Goal: Complete application form: Complete application form

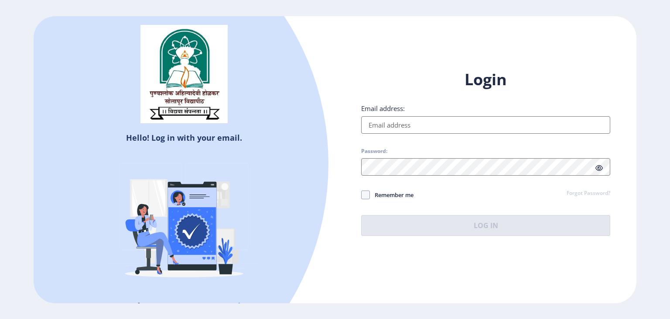
click at [400, 126] on input "Email address:" at bounding box center [485, 124] width 249 height 17
type input "[EMAIL_ADDRESS][DOMAIN_NAME]"
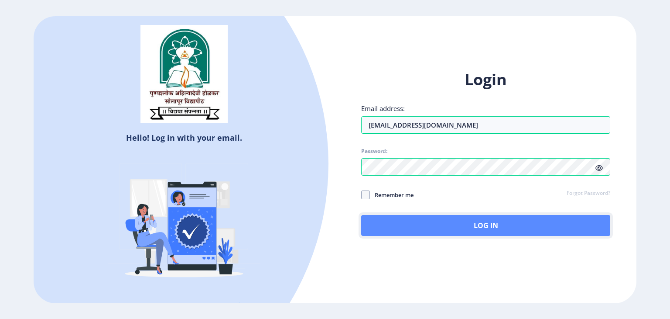
click at [434, 220] on button "Log In" at bounding box center [485, 225] width 249 height 21
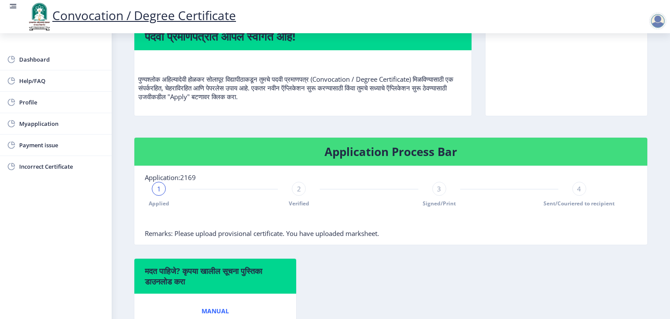
scroll to position [82, 0]
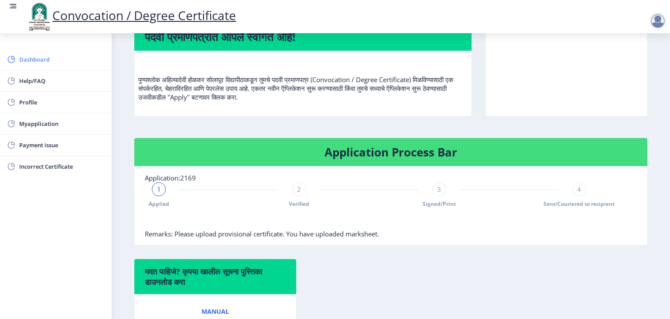
click at [27, 64] on span "Dashboard" at bounding box center [62, 59] width 86 height 10
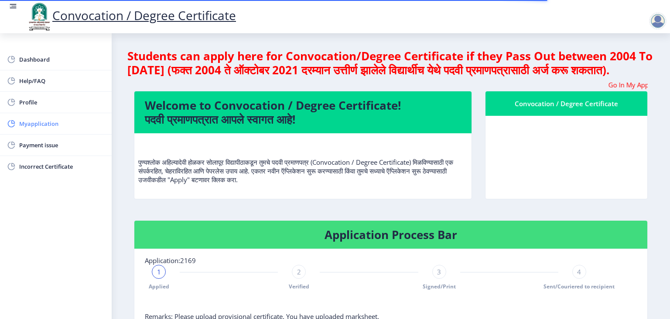
click at [52, 123] on span "Myapplication" at bounding box center [62, 123] width 86 height 10
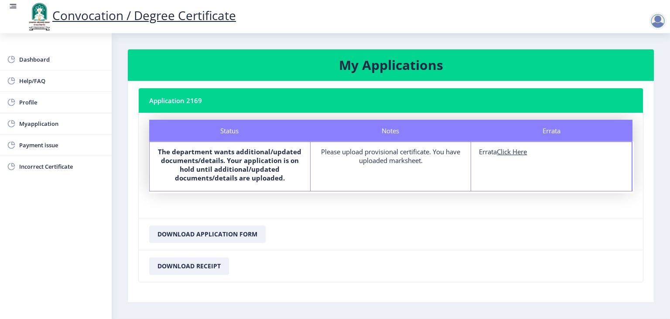
click at [518, 151] on u "Click Here" at bounding box center [512, 151] width 30 height 9
select select
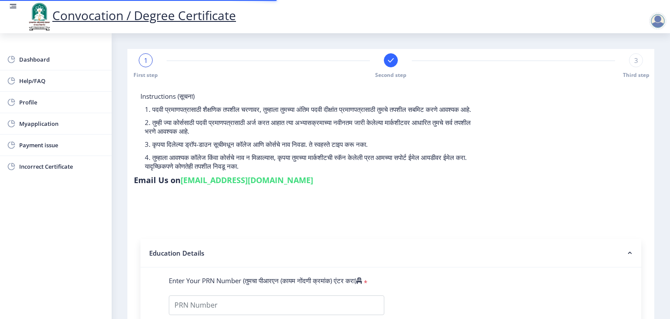
type input "2008032500043916"
select select "Regular"
select select "2011"
select select "March"
select select "SECOND CLASS"
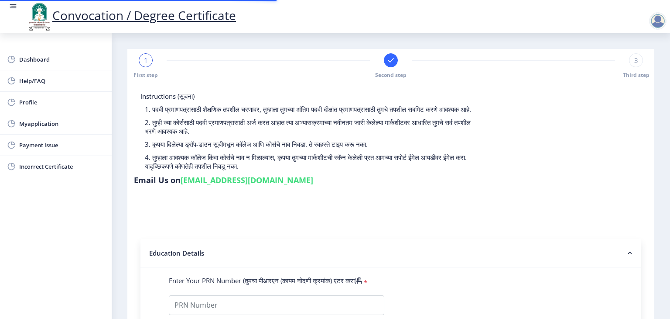
type input "42346"
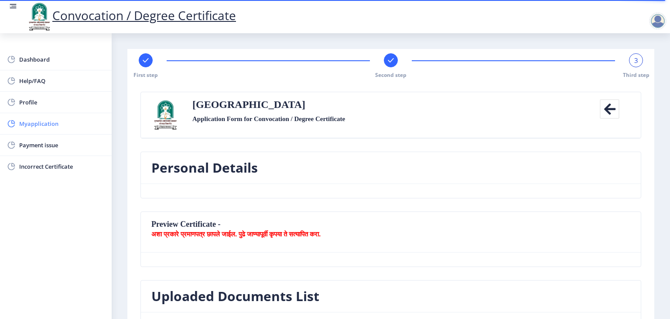
click at [56, 124] on span "Myapplication" at bounding box center [62, 123] width 86 height 10
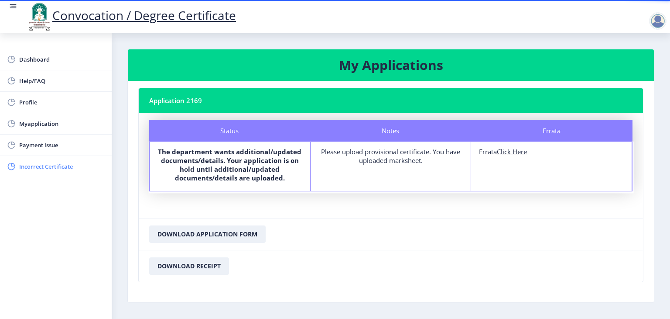
click at [58, 162] on span "Incorrect Certificate" at bounding box center [62, 166] width 86 height 10
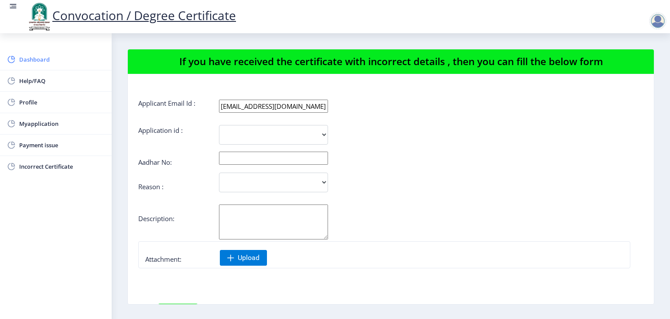
click at [38, 67] on link "Dashboard" at bounding box center [56, 59] width 112 height 21
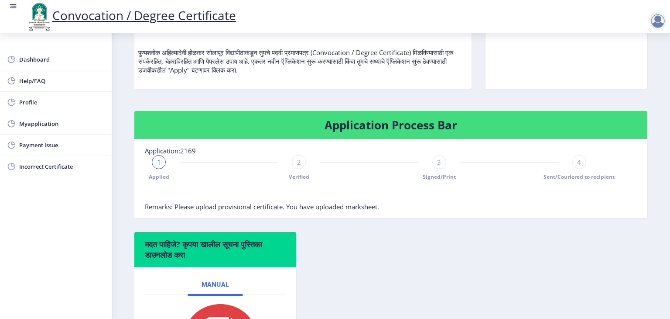
scroll to position [109, 0]
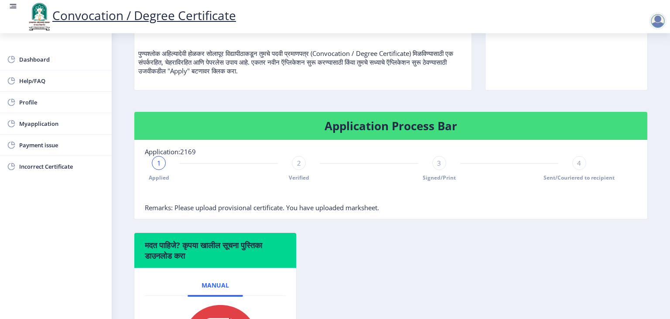
click at [160, 167] on span "1" at bounding box center [159, 162] width 4 height 9
click at [189, 212] on span "Remarks: Please upload provisional certificate. You have uploaded marksheet." at bounding box center [262, 207] width 234 height 9
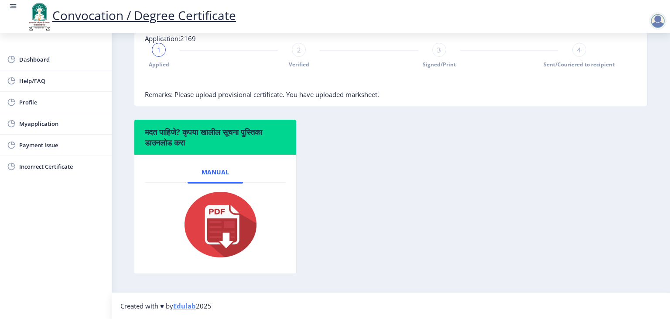
click at [230, 254] on img at bounding box center [215, 224] width 87 height 70
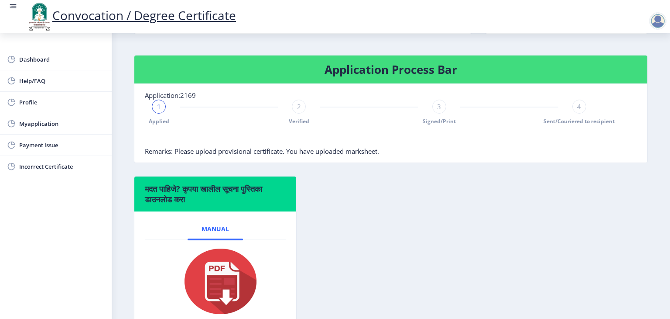
scroll to position [0, 0]
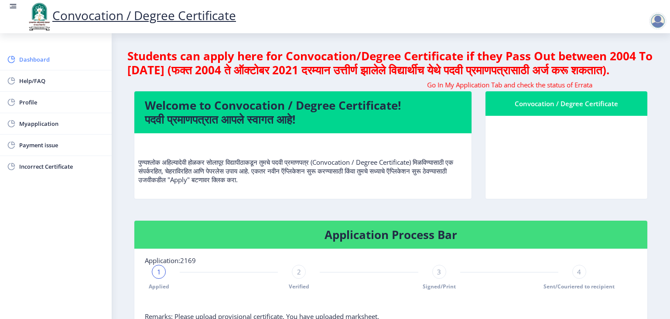
click at [31, 62] on span "Dashboard" at bounding box center [62, 59] width 86 height 10
click at [31, 106] on span "Profile" at bounding box center [62, 102] width 86 height 10
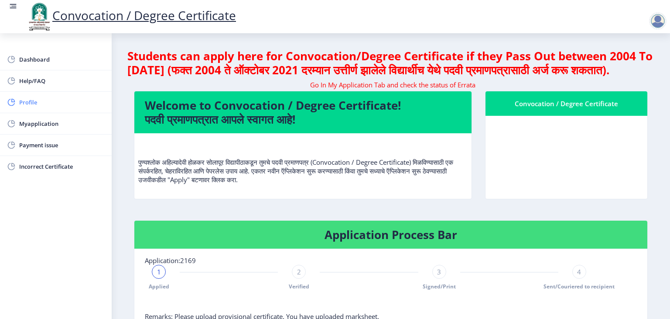
select select
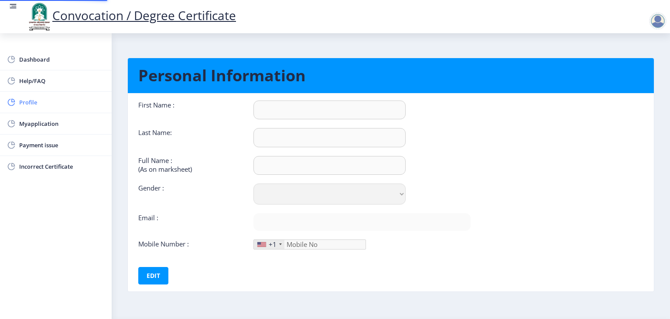
type input "[PERSON_NAME]"
type input "Raut"
type input "[PERSON_NAME]"
select select "[DEMOGRAPHIC_DATA]"
type input "[EMAIL_ADDRESS][DOMAIN_NAME]"
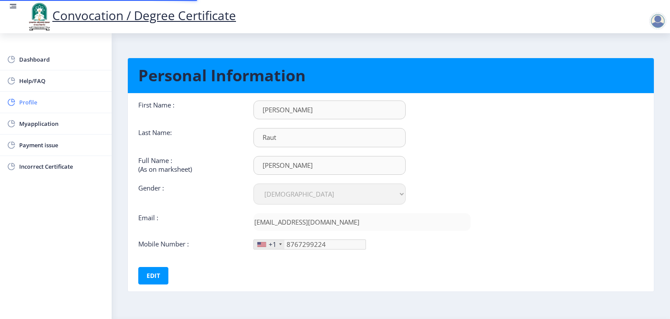
type input "[PHONE_NUMBER]"
click at [32, 115] on link "Myapplication" at bounding box center [56, 123] width 112 height 21
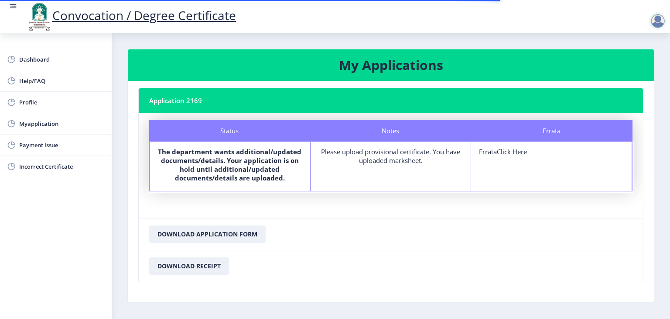
click at [521, 151] on u "Click Here" at bounding box center [512, 151] width 30 height 9
select select
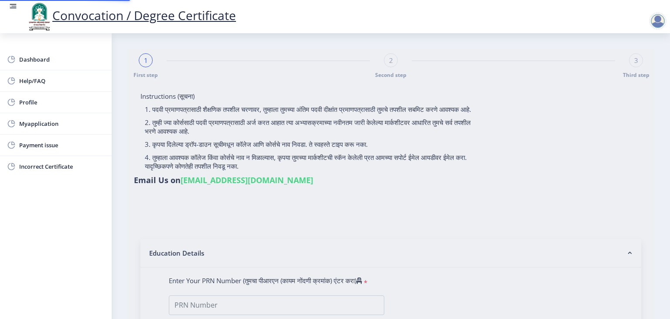
type input "2008032500043916"
select select "Regular"
select select "2011"
select select "March"
select select "SECOND CLASS"
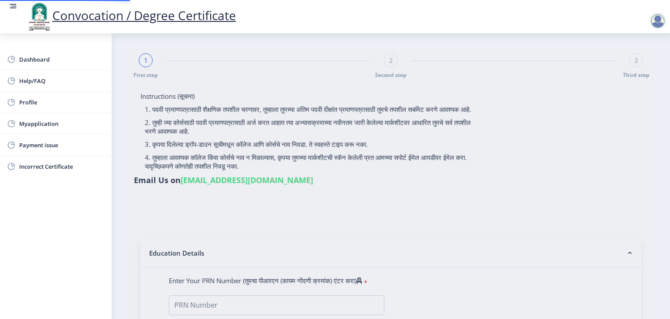
type input "42346"
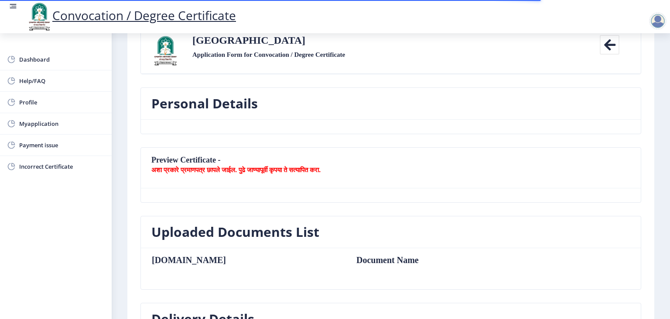
scroll to position [65, 0]
click at [196, 168] on b "अशा प्रकारे प्रमाणपत्र छापले जाईल. पुढे जाण्यापूर्वी कृपया ते सत्यापित करा." at bounding box center [235, 169] width 169 height 9
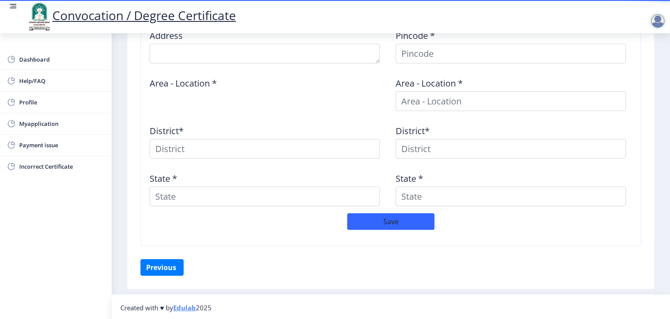
scroll to position [0, 0]
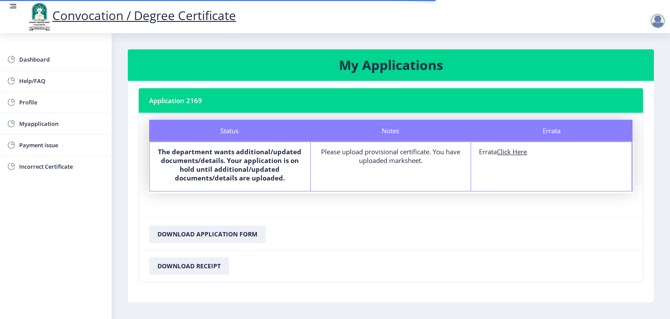
click at [661, 22] on div at bounding box center [657, 20] width 17 height 17
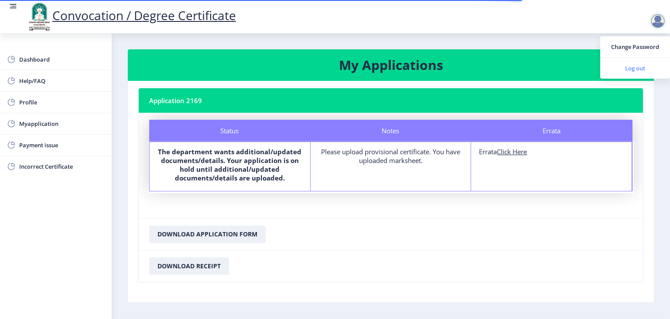
click at [643, 65] on span "Log out" at bounding box center [636, 68] width 56 height 10
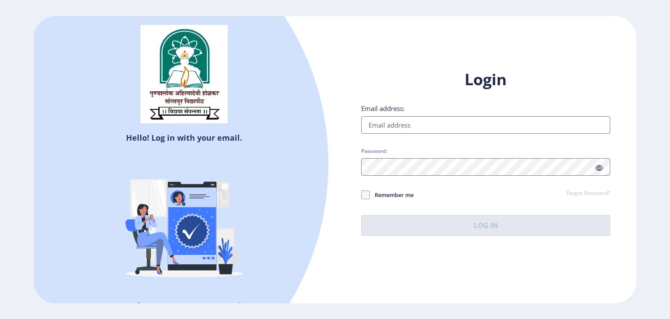
click at [414, 127] on input "Email address:" at bounding box center [485, 124] width 249 height 17
type input "[EMAIL_ADDRESS][DOMAIN_NAME]"
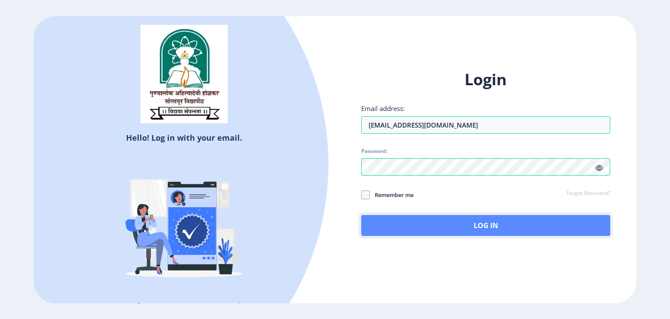
click at [429, 225] on button "Log In" at bounding box center [485, 225] width 249 height 21
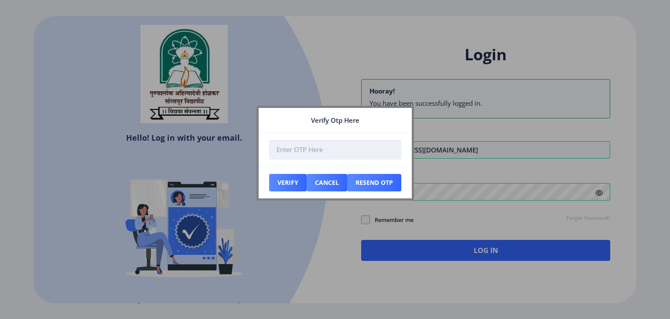
click at [309, 154] on input "number" at bounding box center [335, 150] width 132 height 20
click at [381, 176] on button "Resend Otp" at bounding box center [374, 182] width 54 height 17
click at [317, 144] on input "number" at bounding box center [335, 150] width 132 height 20
click at [372, 96] on div at bounding box center [335, 159] width 670 height 319
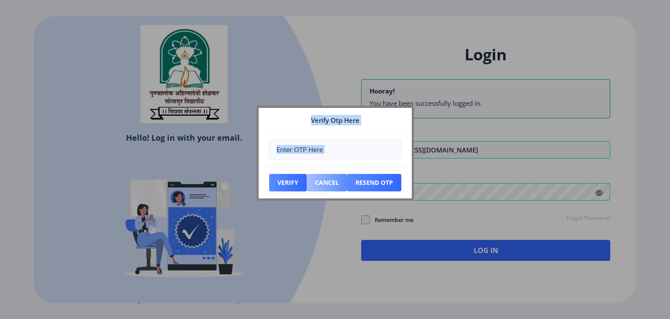
drag, startPoint x: 421, startPoint y: 185, endPoint x: 326, endPoint y: 185, distance: 94.3
click at [326, 185] on div "Verify Otp Here Verify Cancel Resend Otp" at bounding box center [335, 159] width 670 height 319
click at [326, 185] on button "Cancel" at bounding box center [327, 182] width 41 height 17
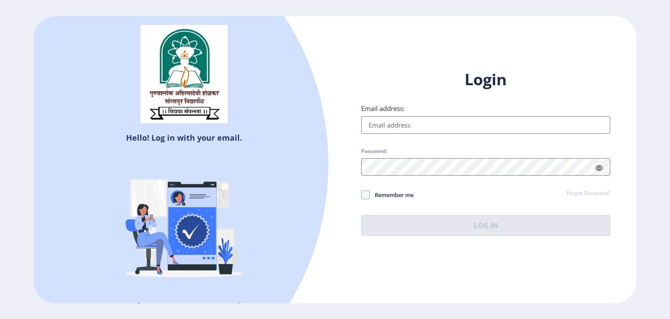
click at [391, 123] on input "Email address:" at bounding box center [485, 124] width 249 height 17
type input "[EMAIL_ADDRESS][DOMAIN_NAME]"
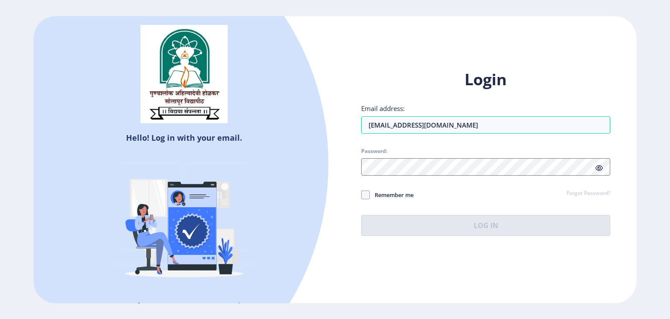
click at [405, 157] on span "Password:" at bounding box center [485, 153] width 249 height 10
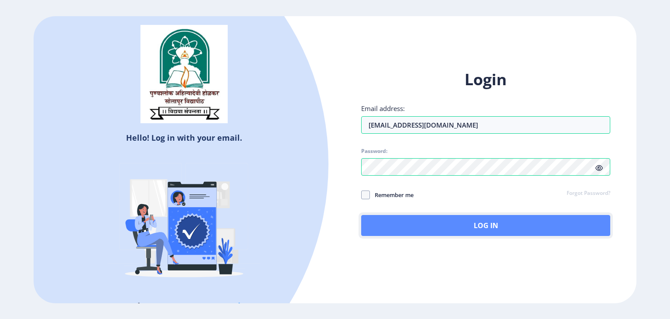
click at [442, 233] on button "Log In" at bounding box center [485, 225] width 249 height 21
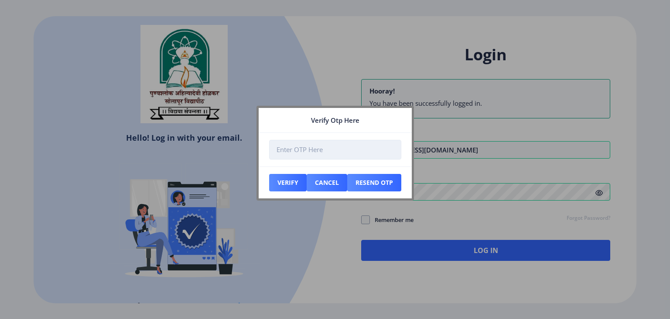
click at [326, 144] on input "number" at bounding box center [335, 150] width 132 height 20
click at [227, 162] on div at bounding box center [335, 159] width 670 height 319
click at [313, 148] on input "number" at bounding box center [335, 150] width 132 height 20
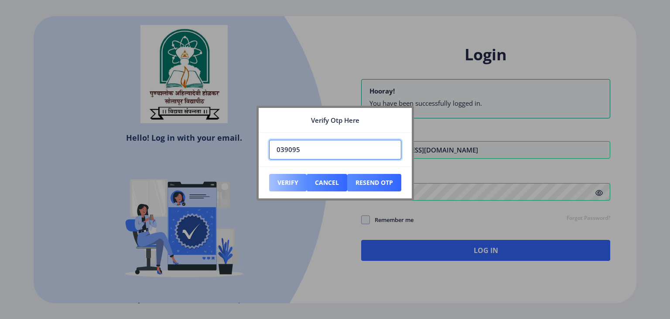
type input "039095"
click at [295, 177] on button "Verify" at bounding box center [288, 182] width 38 height 17
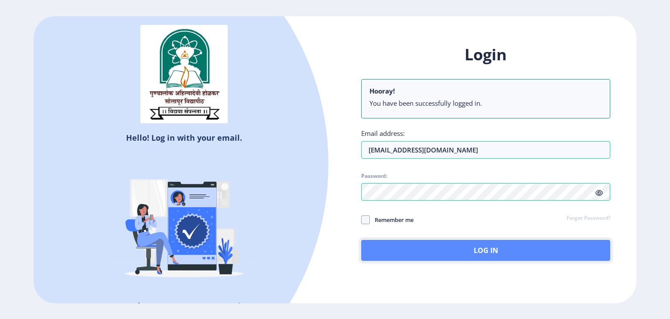
click at [433, 250] on button "Log In" at bounding box center [485, 250] width 249 height 21
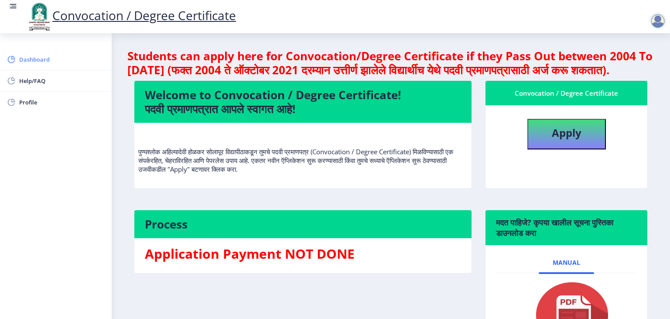
click at [32, 62] on span "Dashboard" at bounding box center [62, 59] width 86 height 10
click at [568, 140] on b "Apply" at bounding box center [567, 132] width 30 height 14
select select
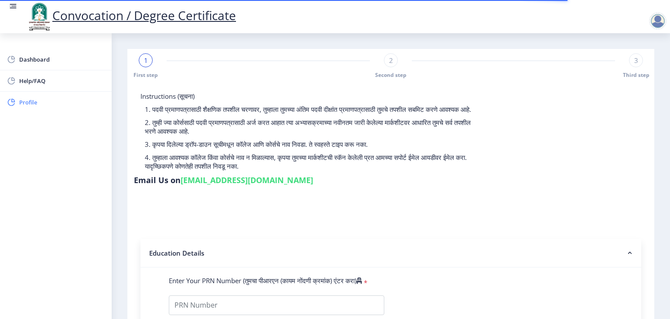
click at [35, 97] on span "Profile" at bounding box center [62, 102] width 86 height 10
select select
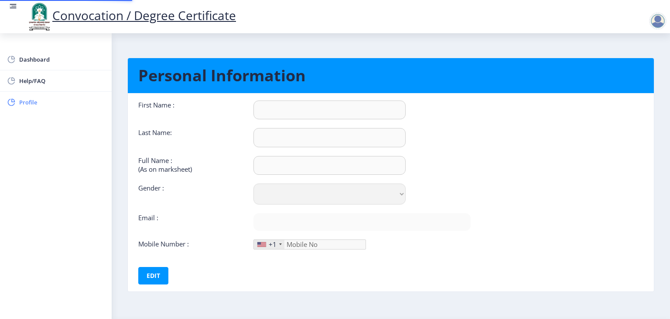
type input "[PERSON_NAME]"
type input "Raut"
type input "[PERSON_NAME]"
select select "[DEMOGRAPHIC_DATA]"
type input "[EMAIL_ADDRESS][DOMAIN_NAME]"
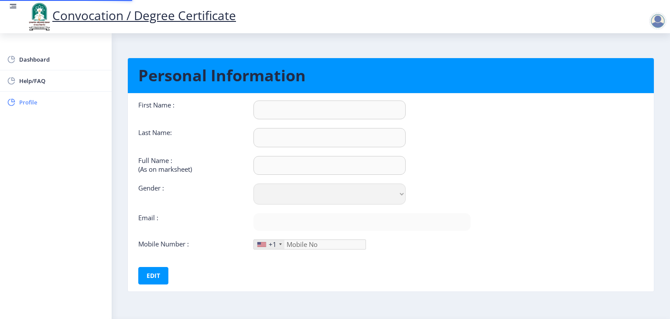
type input "9545976310"
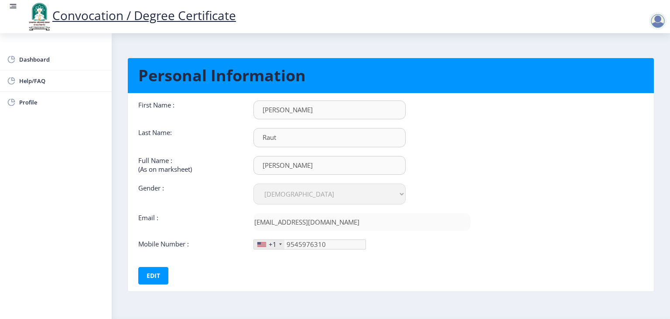
scroll to position [25, 0]
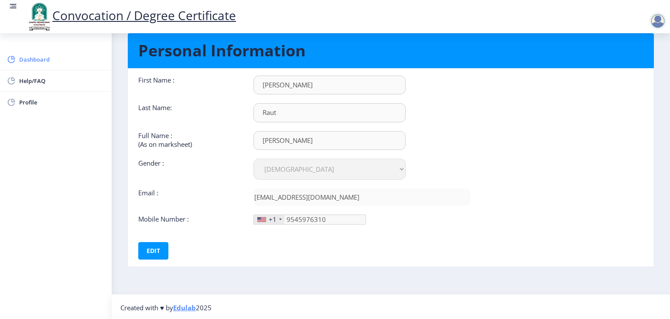
click at [42, 62] on span "Dashboard" at bounding box center [62, 59] width 86 height 10
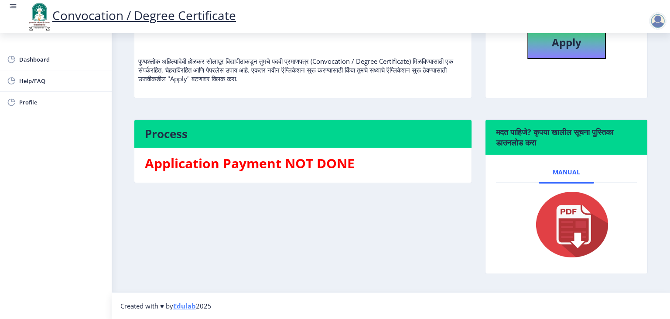
scroll to position [104, 0]
click at [335, 168] on h3 "Application Payment NOT DONE" at bounding box center [303, 163] width 316 height 17
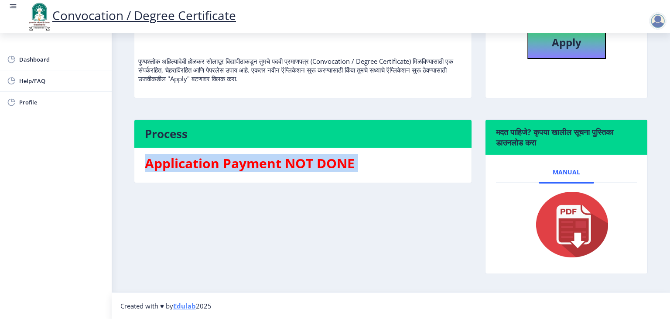
click at [335, 168] on h3 "Application Payment NOT DONE" at bounding box center [303, 163] width 316 height 17
click at [310, 179] on nb-card-body "Application Payment NOT DONE" at bounding box center [302, 165] width 337 height 35
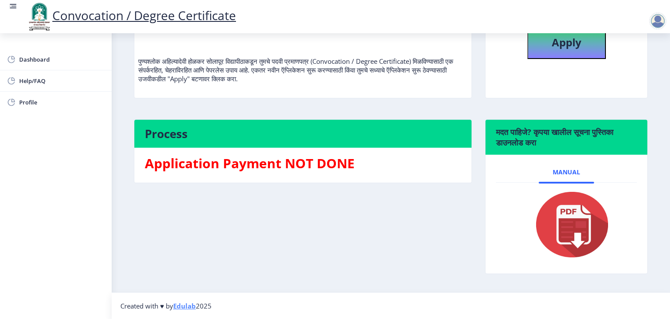
click at [658, 22] on div at bounding box center [657, 20] width 17 height 17
click at [623, 74] on link "Log out" at bounding box center [636, 68] width 70 height 21
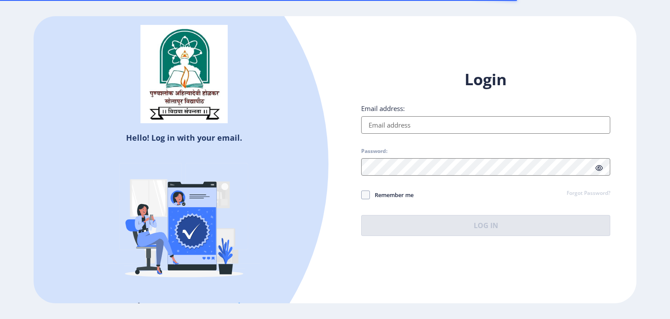
click at [409, 127] on input "Email address:" at bounding box center [485, 124] width 249 height 17
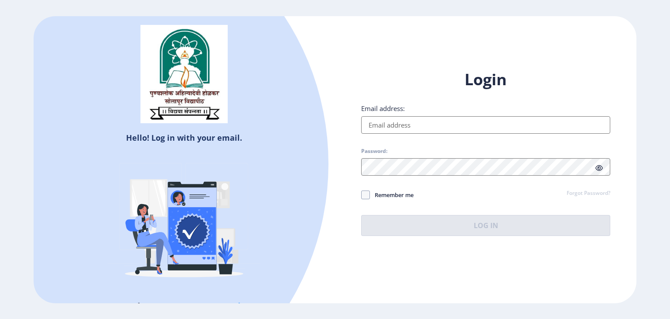
type input "[EMAIL_ADDRESS][DOMAIN_NAME]"
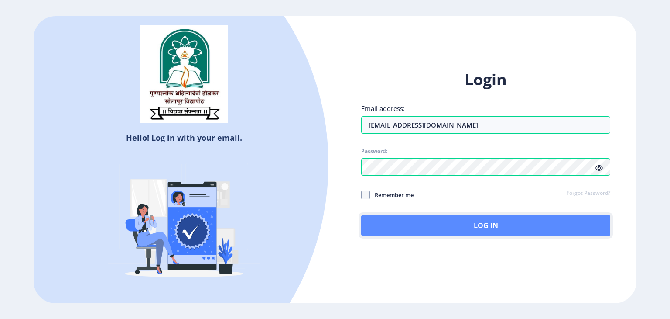
click at [442, 233] on button "Log In" at bounding box center [485, 225] width 249 height 21
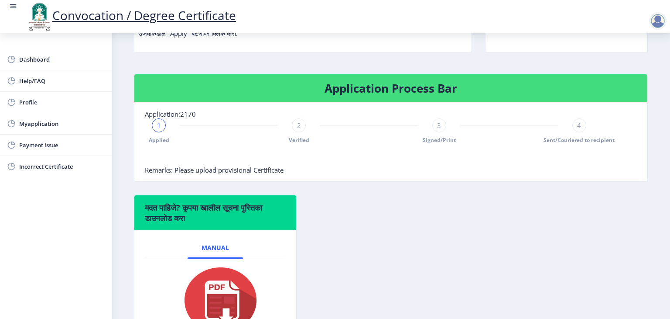
scroll to position [153, 0]
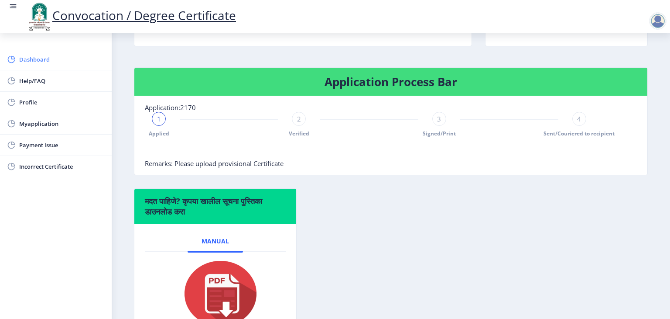
click at [36, 56] on span "Dashboard" at bounding box center [62, 59] width 86 height 10
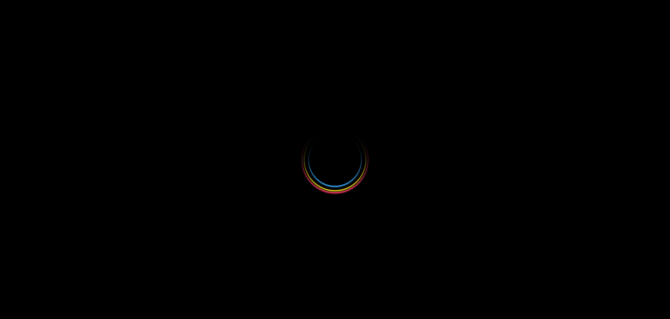
select select
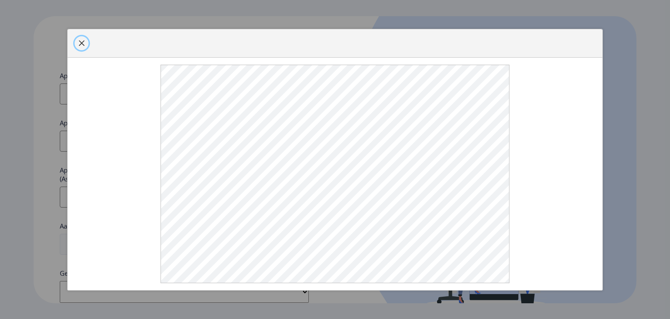
click at [83, 50] on button "button" at bounding box center [82, 43] width 14 height 14
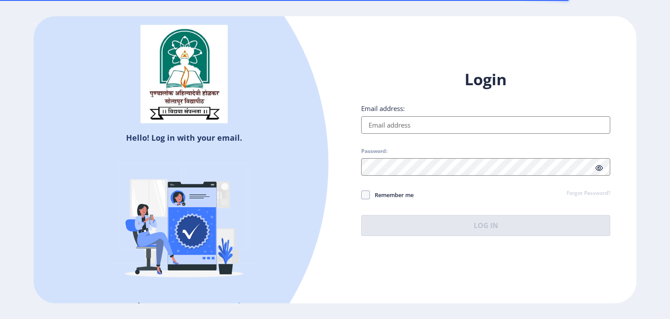
click at [391, 127] on input "Email address:" at bounding box center [485, 124] width 249 height 17
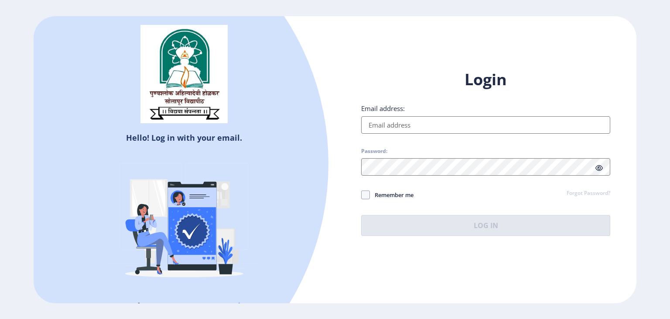
type input "[EMAIL_ADDRESS][DOMAIN_NAME]"
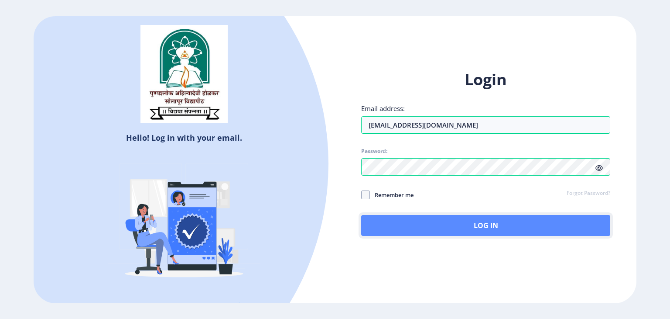
click at [428, 219] on button "Log In" at bounding box center [485, 225] width 249 height 21
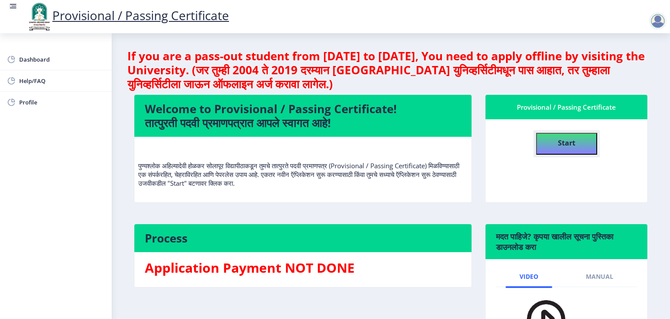
click at [571, 134] on h4 "Start" at bounding box center [566, 142] width 17 height 16
select select
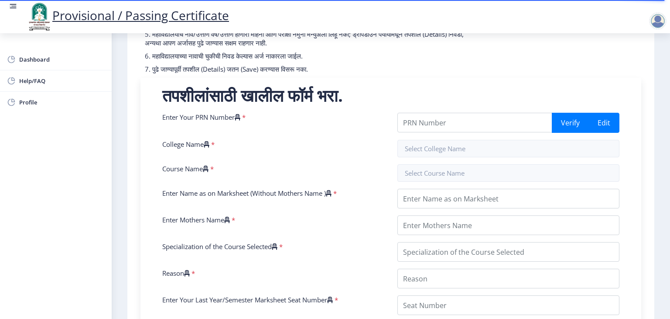
scroll to position [119, 0]
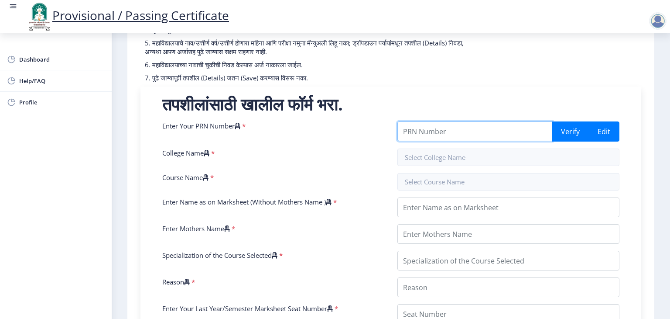
click at [428, 133] on input "Enter Your PRN Number" at bounding box center [475, 131] width 155 height 20
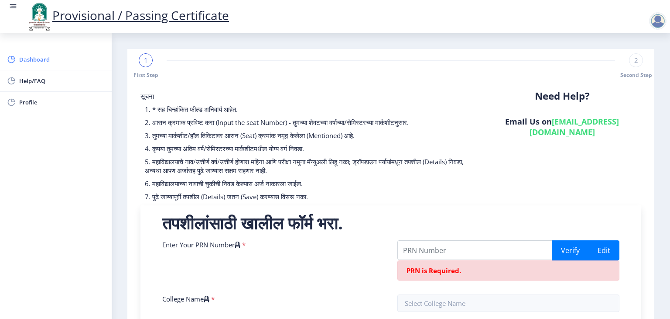
click at [36, 56] on span "Dashboard" at bounding box center [62, 59] width 86 height 10
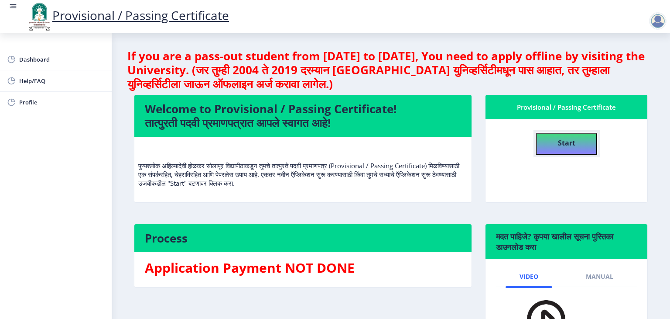
click at [564, 150] on button "Start" at bounding box center [566, 144] width 61 height 22
select select
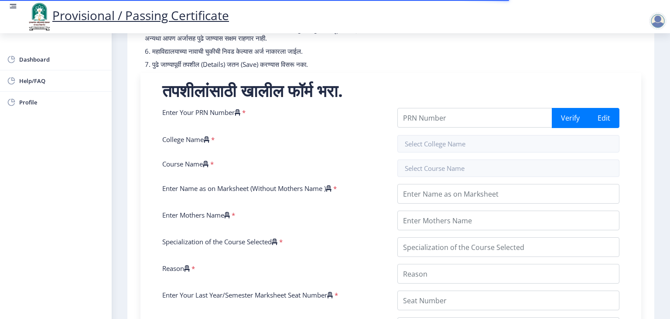
scroll to position [130, 0]
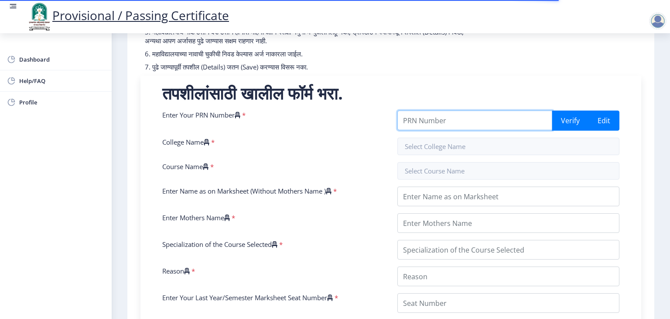
click at [458, 124] on input "Enter Your PRN Number" at bounding box center [475, 120] width 155 height 20
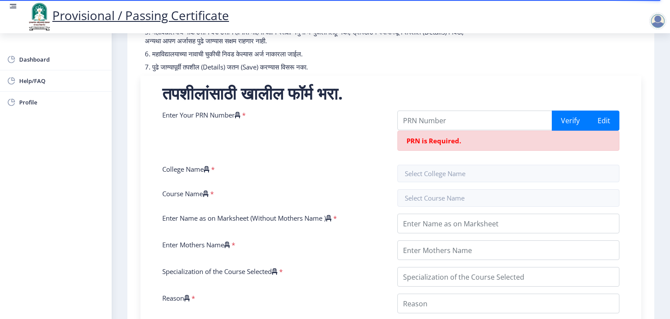
click at [658, 22] on div at bounding box center [657, 20] width 17 height 17
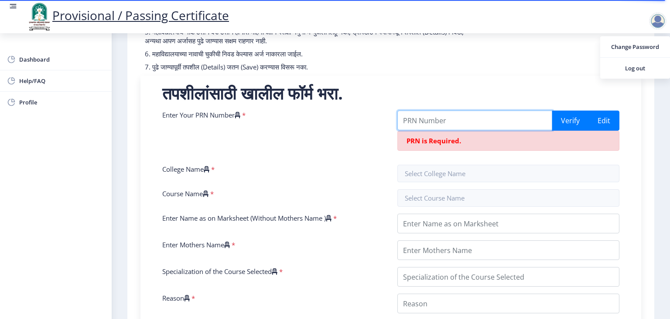
click at [457, 126] on input "Enter Your PRN Number" at bounding box center [475, 120] width 155 height 20
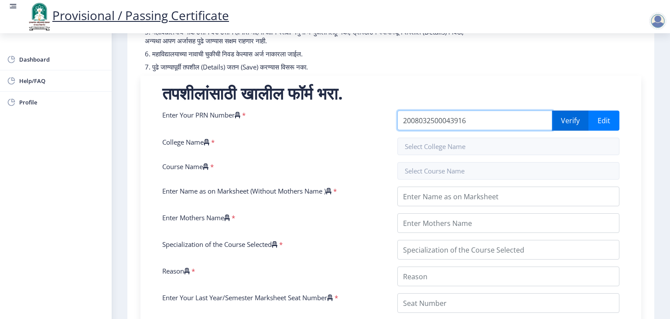
type input "2008032500043916"
click at [571, 125] on button "Verify" at bounding box center [570, 120] width 37 height 20
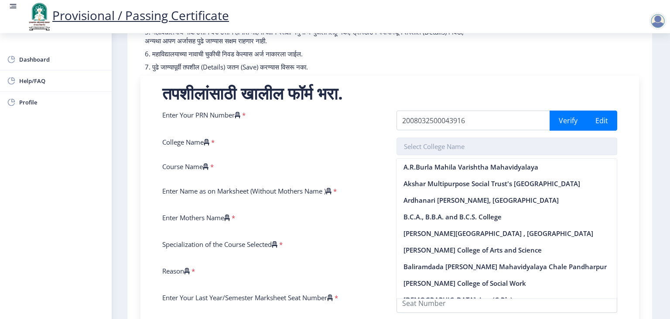
click at [460, 149] on input "text" at bounding box center [507, 145] width 221 height 17
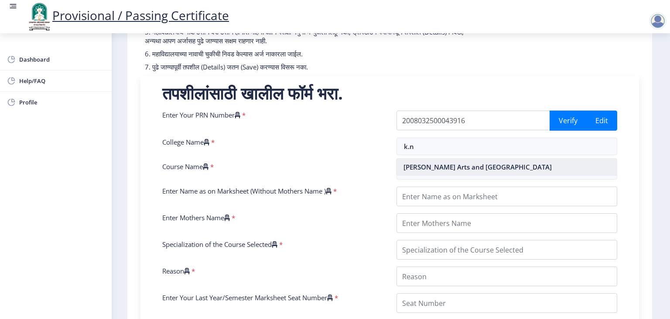
click at [463, 170] on nb-option "[PERSON_NAME] Arts and [GEOGRAPHIC_DATA]" at bounding box center [507, 166] width 220 height 17
type input "[PERSON_NAME] Arts and [GEOGRAPHIC_DATA]"
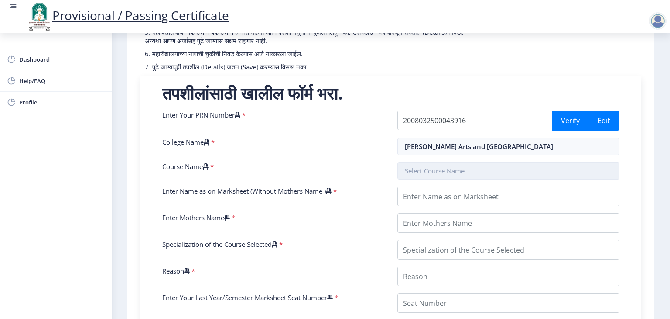
click at [451, 169] on input "text" at bounding box center [509, 170] width 222 height 17
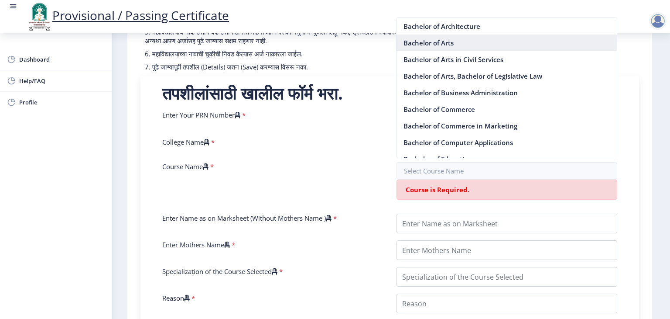
click at [470, 47] on nb-option "Bachelor of Arts" at bounding box center [507, 42] width 220 height 17
type input "Bachelor of Arts"
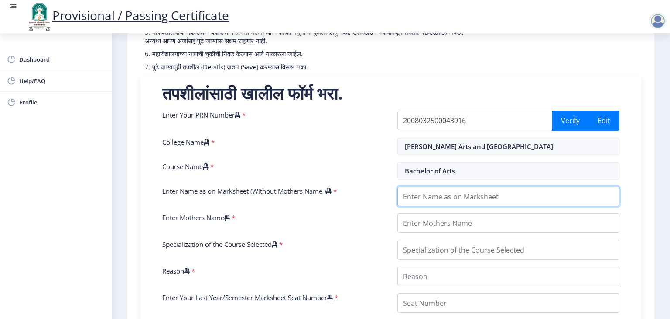
click at [449, 192] on input "Enter Name as on Marksheet (Without Mothers Name )" at bounding box center [509, 196] width 222 height 20
type input "[PERSON_NAME]"
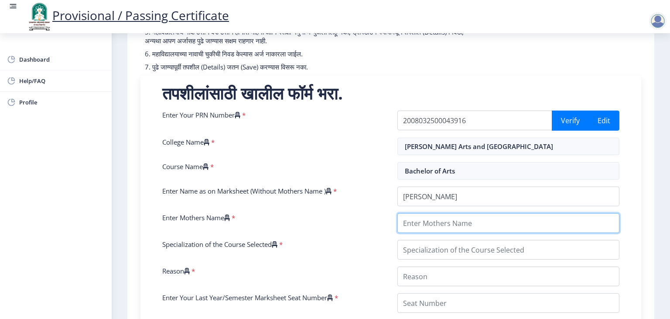
click at [452, 217] on input "Enter Mothers Name" at bounding box center [509, 223] width 222 height 20
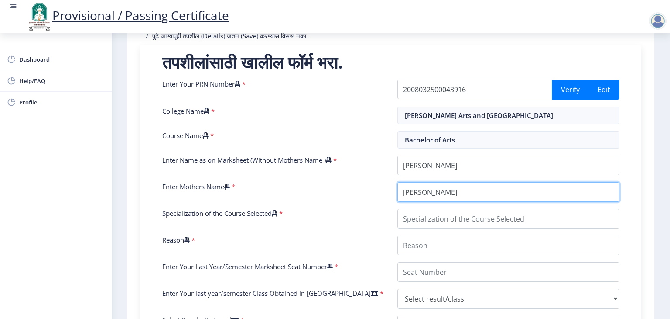
scroll to position [161, 0]
type input "[PERSON_NAME]"
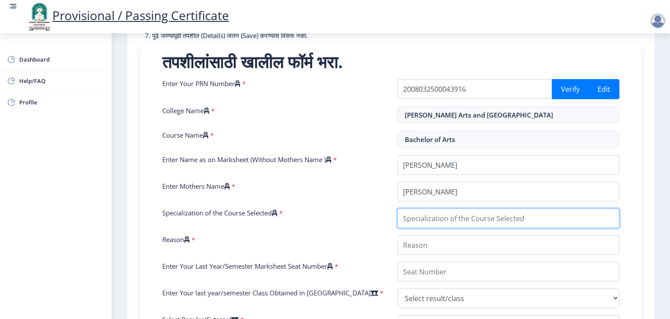
click at [442, 216] on input "Specialization of the Course Selected" at bounding box center [509, 218] width 222 height 20
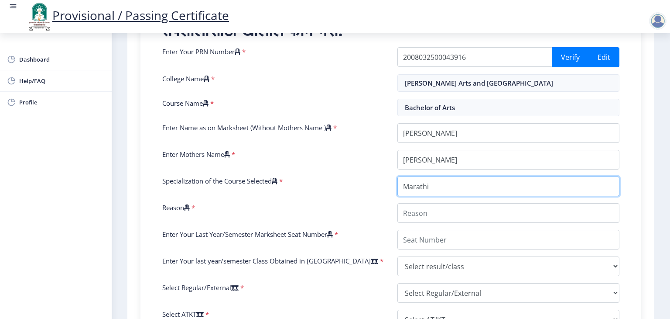
scroll to position [193, 0]
type input "Marathi"
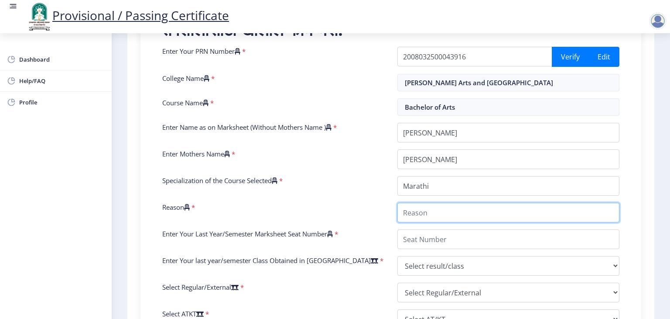
click at [435, 210] on input "Reason" at bounding box center [509, 213] width 222 height 20
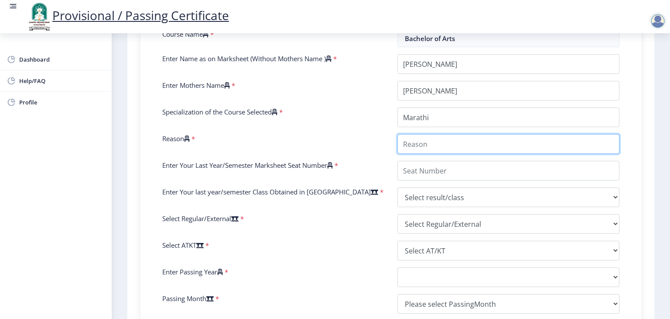
scroll to position [262, 0]
click at [435, 146] on input "Reason" at bounding box center [509, 144] width 222 height 20
click at [462, 148] on input "Reason" at bounding box center [509, 144] width 222 height 20
type input "For Convocation Certificate"
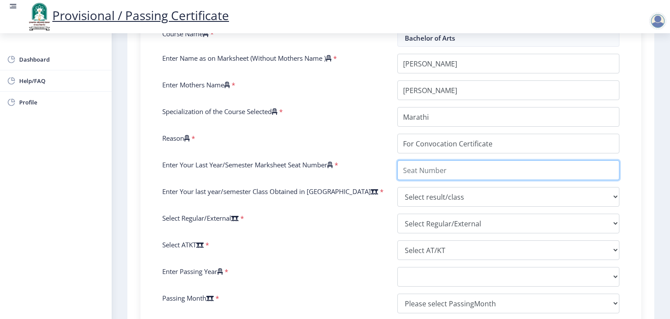
click at [450, 162] on input "Enter Your Last Year/Semester Marksheet Seat Number" at bounding box center [509, 170] width 222 height 20
type input "42346"
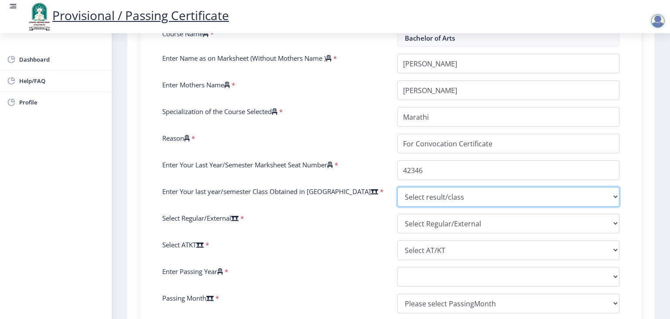
click at [427, 194] on select "Select result/class DISTINCTION FIRST CLASS HIGHER SECOND CLASS SECOND CLASS PA…" at bounding box center [509, 197] width 222 height 20
select select "SECOND CLASS"
click at [398, 187] on select "Select result/class DISTINCTION FIRST CLASS HIGHER SECOND CLASS SECOND CLASS PA…" at bounding box center [509, 197] width 222 height 20
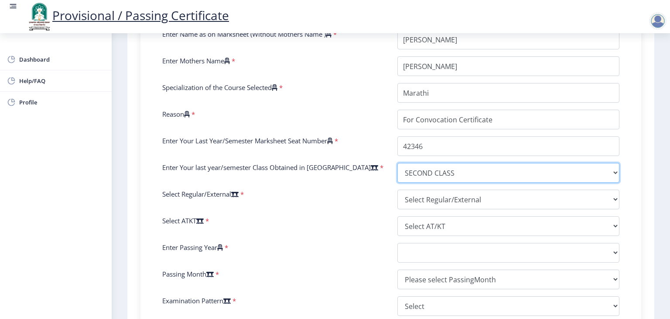
scroll to position [287, 0]
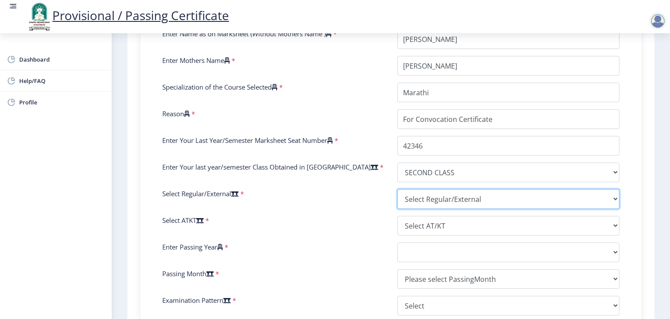
click at [423, 196] on select "Select Regular/External Regular External Special" at bounding box center [509, 199] width 222 height 20
select select "Regular"
click at [398, 189] on select "Select Regular/External Regular External Special" at bounding box center [509, 199] width 222 height 20
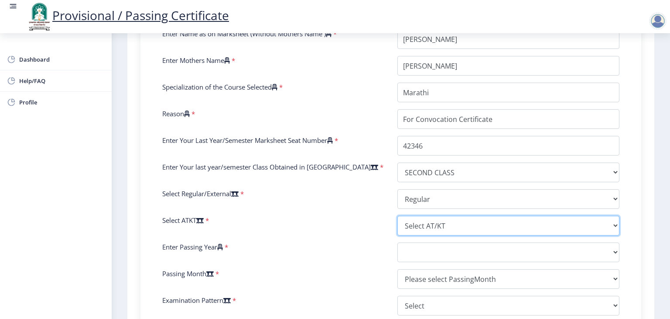
click at [422, 222] on select "Select AT/KT None ATKT" at bounding box center [509, 226] width 222 height 20
select select "None"
click at [398, 216] on select "Select AT/KT None ATKT" at bounding box center [509, 226] width 222 height 20
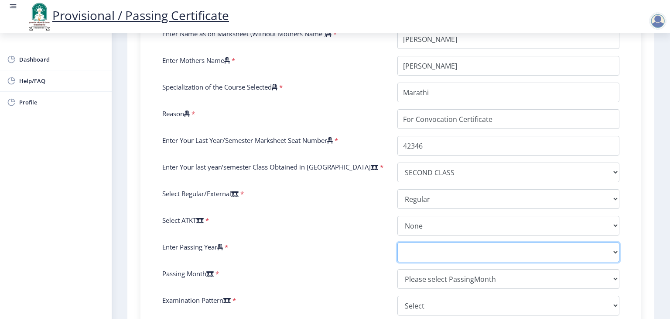
click at [428, 250] on select "2025 2024 2023 2022 2021 2020 2019 2018 2017 2016 2015 2014 2013 2012 2011 2010…" at bounding box center [509, 252] width 222 height 20
select select "2011"
click at [398, 242] on select "2025 2024 2023 2022 2021 2020 2019 2018 2017 2016 2015 2014 2013 2012 2011 2010…" at bounding box center [509, 252] width 222 height 20
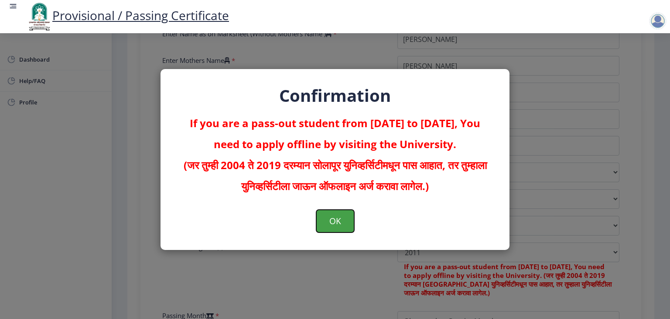
click at [334, 232] on button "OK" at bounding box center [335, 221] width 38 height 23
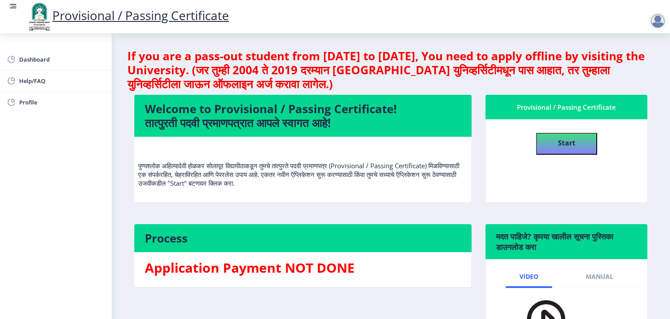
click at [659, 14] on div at bounding box center [657, 20] width 17 height 17
click at [634, 70] on span "Log out" at bounding box center [636, 68] width 56 height 10
